Goal: Find contact information: Find contact information

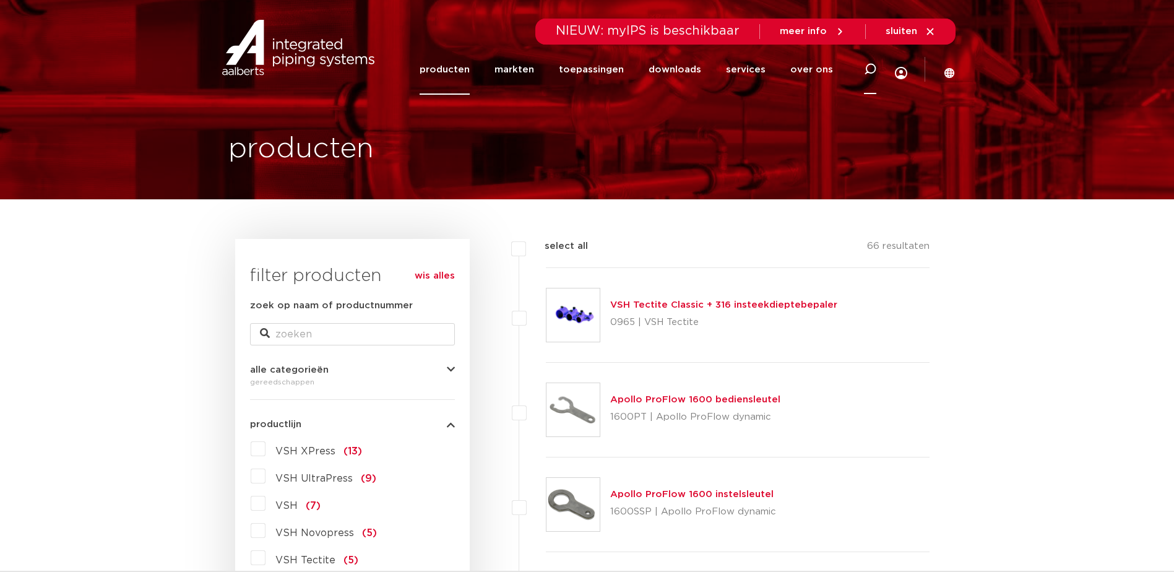
click at [870, 71] on icon at bounding box center [870, 69] width 12 height 12
paste input "8711985486599"
type input "8711985486599"
click button "Zoeken" at bounding box center [0, 0] width 0 height 0
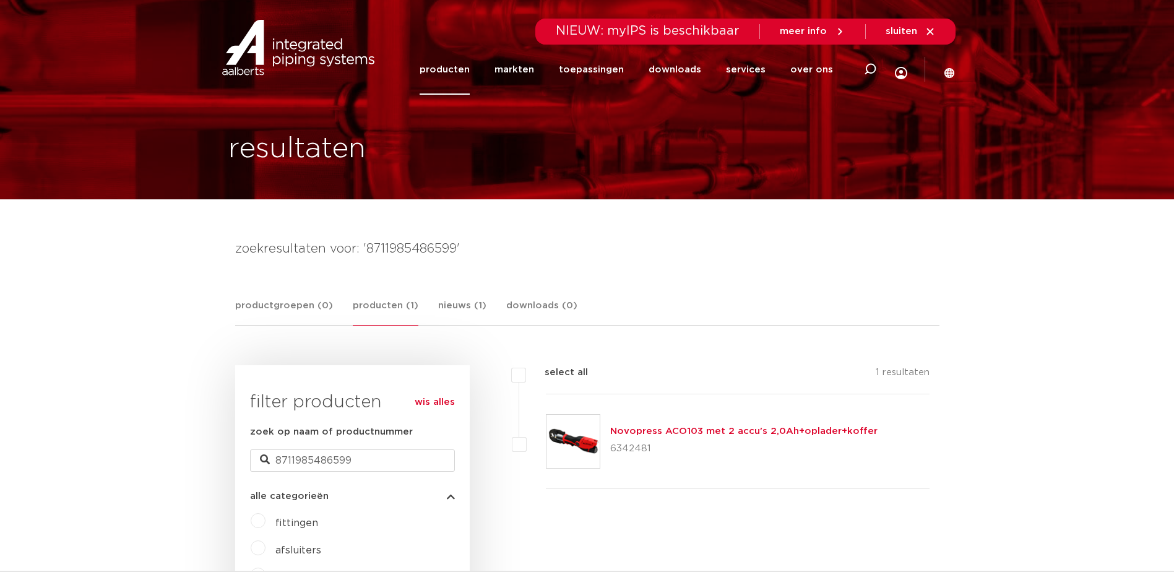
click at [691, 433] on link "Novopress ACO103 met 2 accu's 2,0Ah+oplader+koffer" at bounding box center [743, 430] width 267 height 9
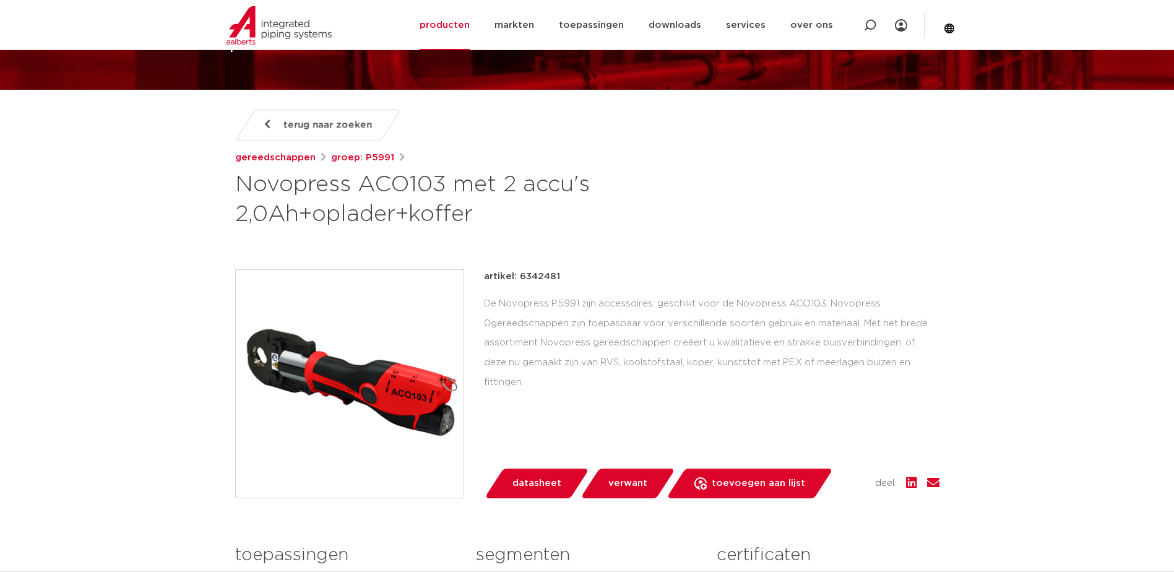
scroll to position [95, 0]
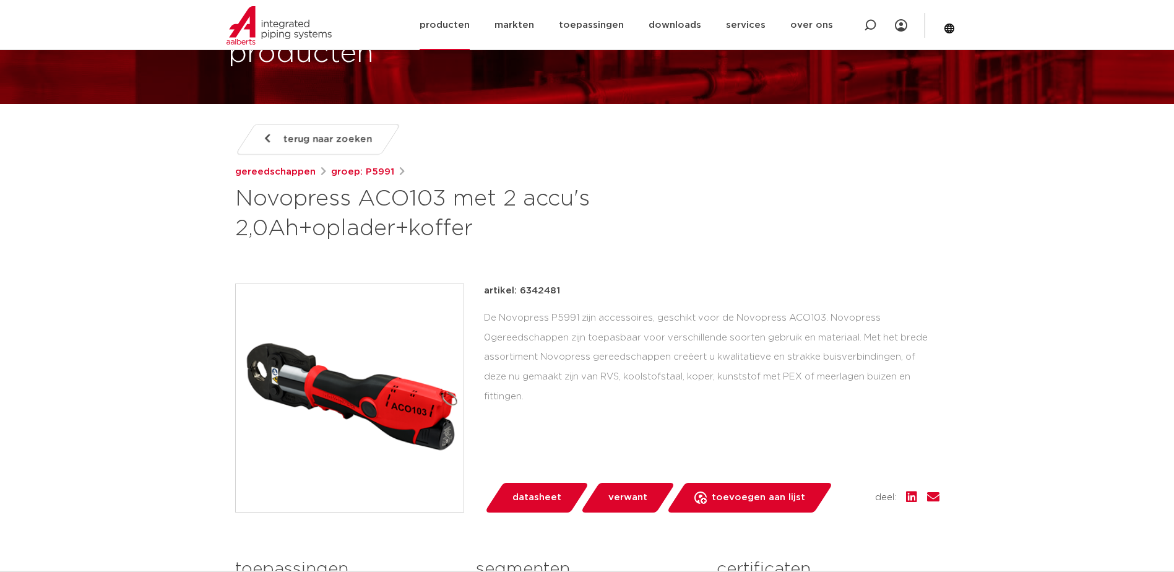
click at [276, 31] on img at bounding box center [279, 25] width 105 height 38
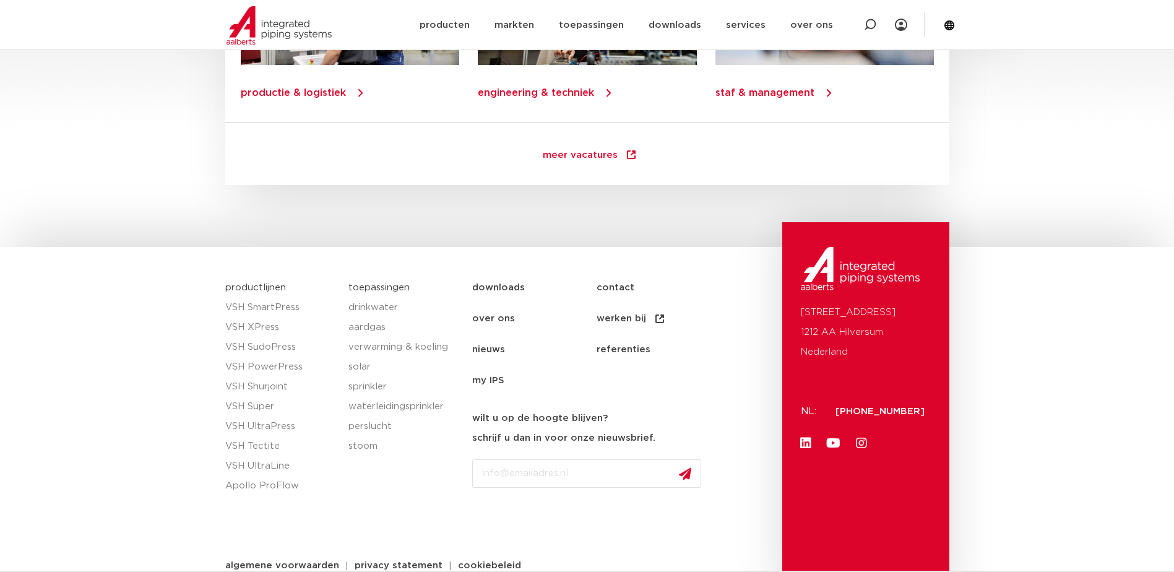
scroll to position [1777, 0]
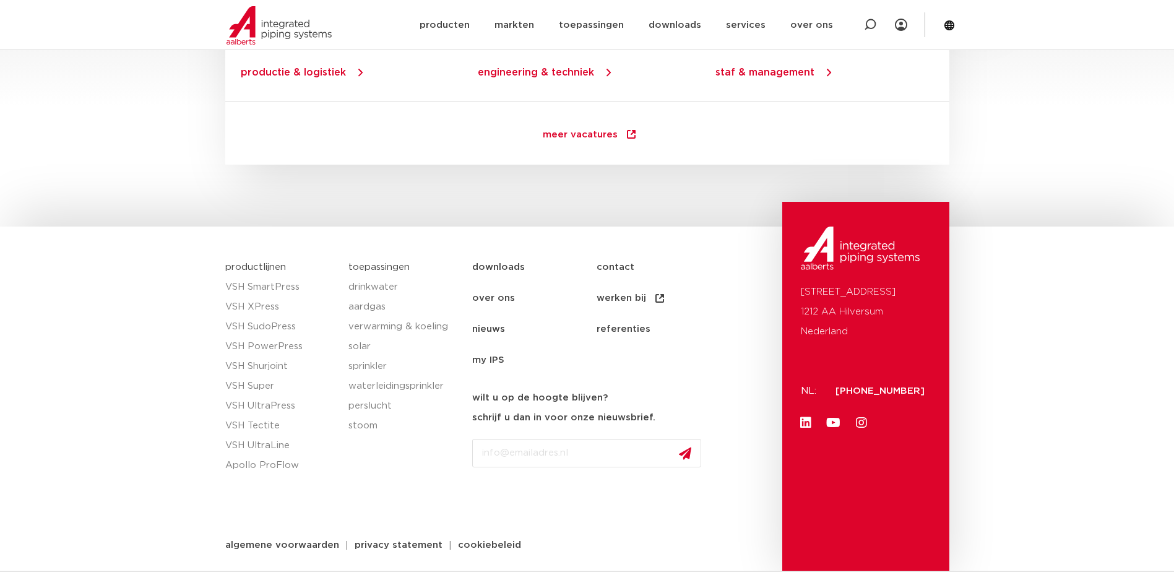
click at [614, 266] on link "contact" at bounding box center [659, 267] width 124 height 31
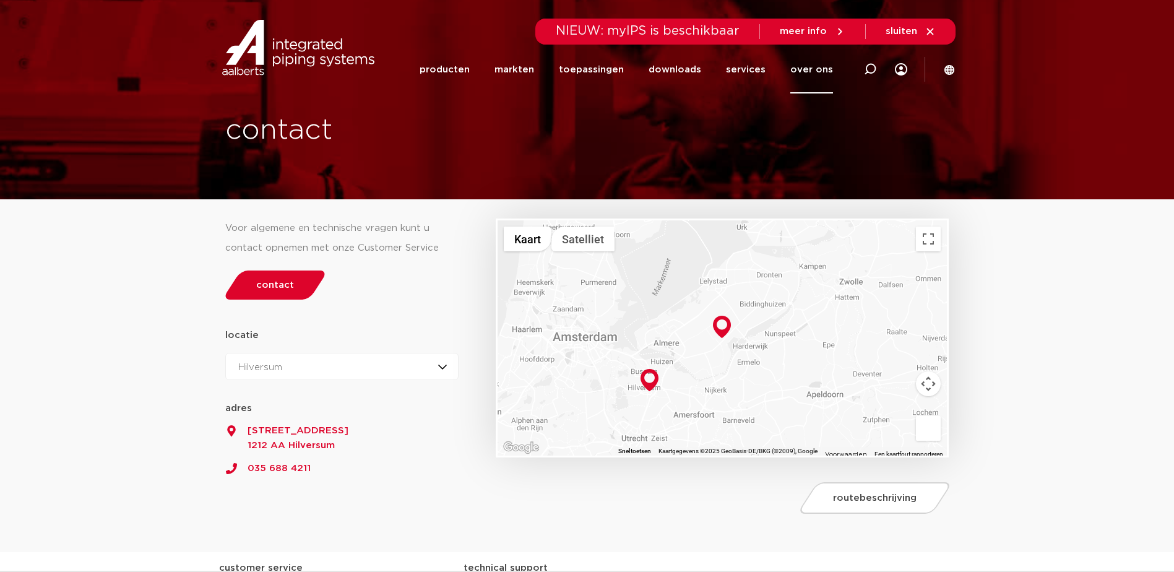
click at [148, 405] on section "Voor algemene en technische vragen kunt u contact opnemen met onze Customer Ser…" at bounding box center [587, 376] width 1174 height 352
